Goal: Transaction & Acquisition: Purchase product/service

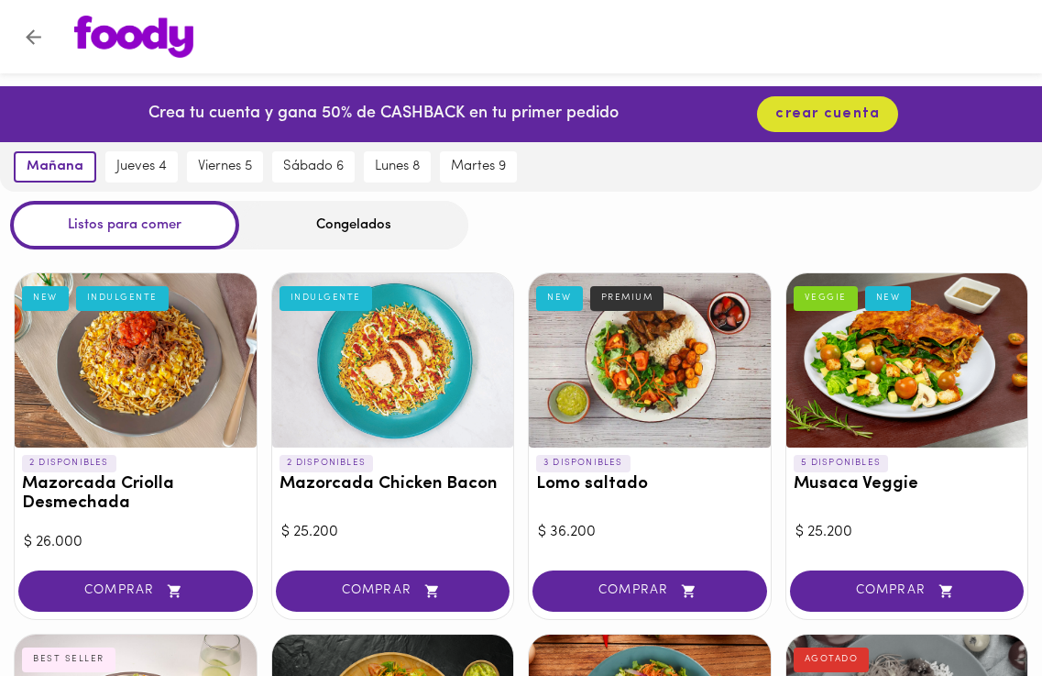
click at [666, 427] on div at bounding box center [650, 360] width 242 height 174
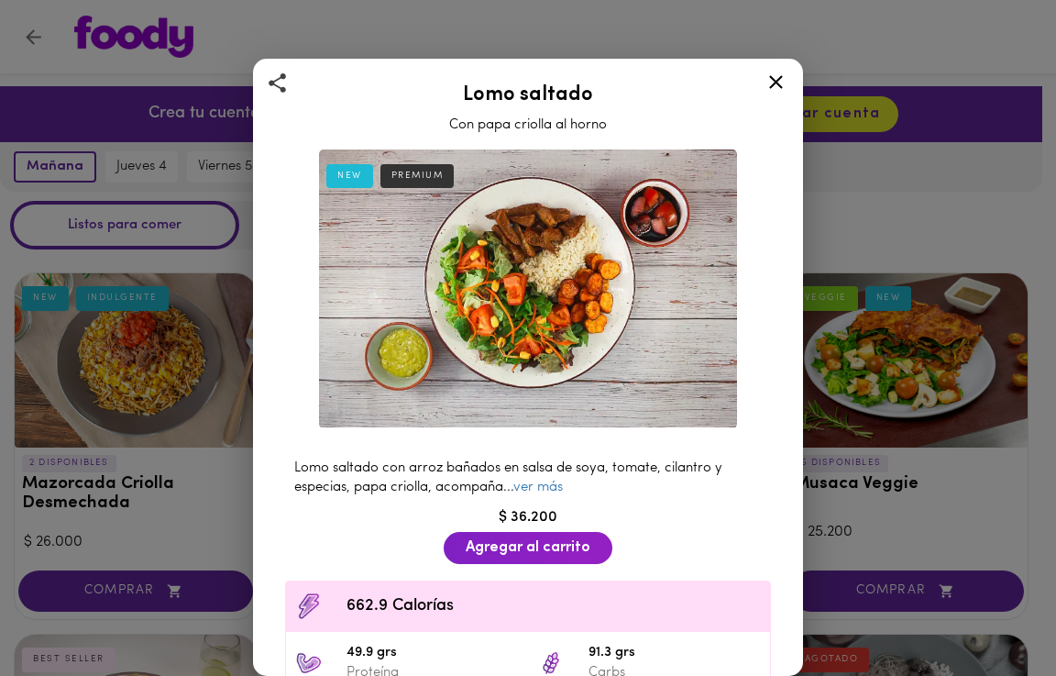
click at [780, 82] on icon at bounding box center [775, 82] width 23 height 23
